Goal: Task Accomplishment & Management: Manage account settings

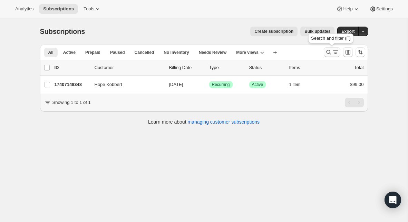
click at [331, 53] on icon "Search and filter results" at bounding box center [328, 52] width 7 height 7
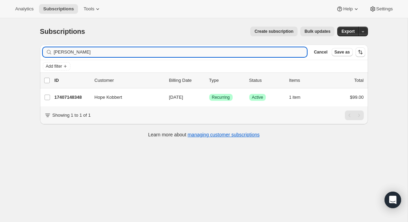
click at [153, 50] on input "[PERSON_NAME]" at bounding box center [181, 52] width 254 height 10
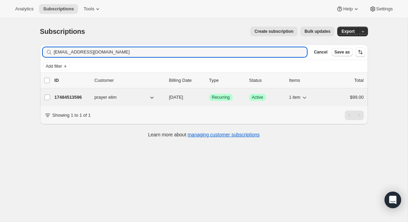
type input "[EMAIL_ADDRESS][DOMAIN_NAME]"
click at [75, 96] on p "17484513596" at bounding box center [72, 97] width 35 height 7
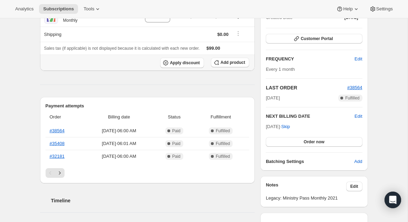
scroll to position [97, 0]
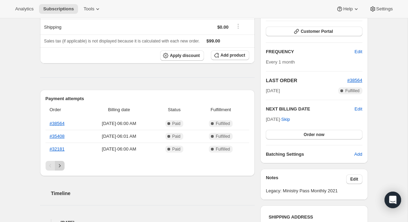
click at [62, 167] on icon "Next" at bounding box center [59, 165] width 7 height 7
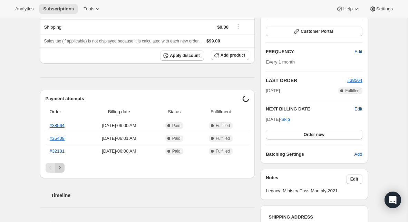
click at [62, 167] on icon "Next" at bounding box center [59, 167] width 7 height 7
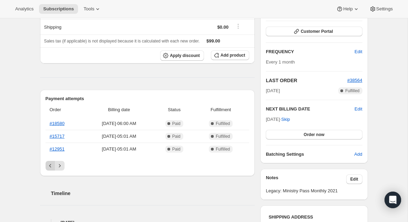
click at [49, 164] on icon "Previous" at bounding box center [50, 165] width 7 height 7
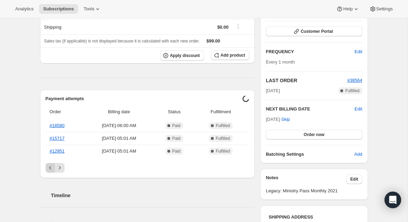
click at [49, 164] on icon "Previous" at bounding box center [50, 167] width 7 height 7
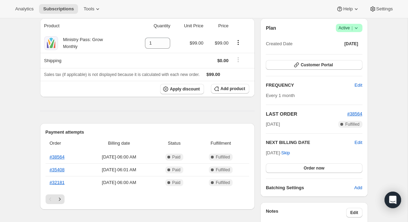
scroll to position [62, 0]
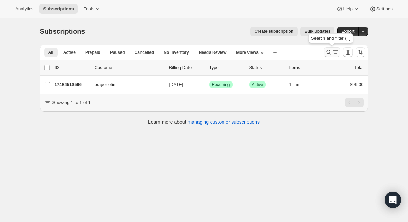
click at [331, 54] on icon "Search and filter results" at bounding box center [328, 52] width 7 height 7
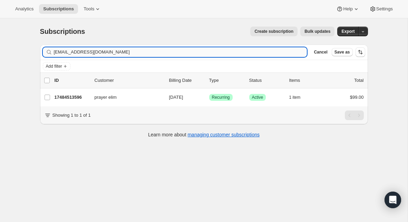
click at [149, 49] on input "[EMAIL_ADDRESS][DOMAIN_NAME]" at bounding box center [181, 52] width 254 height 10
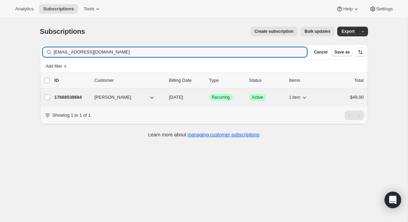
type input "jlanda@thecrossing.com"
click at [67, 97] on p "17668538684" at bounding box center [72, 97] width 35 height 7
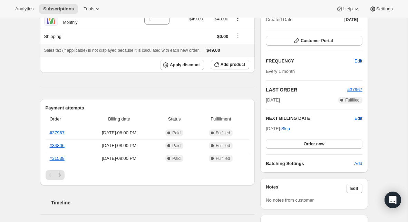
scroll to position [93, 0]
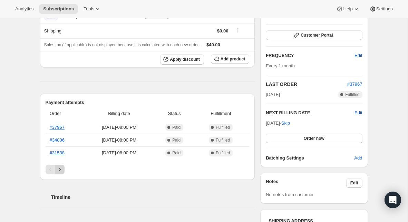
click at [60, 169] on icon "Next" at bounding box center [59, 169] width 7 height 7
